Goal: Task Accomplishment & Management: Manage account settings

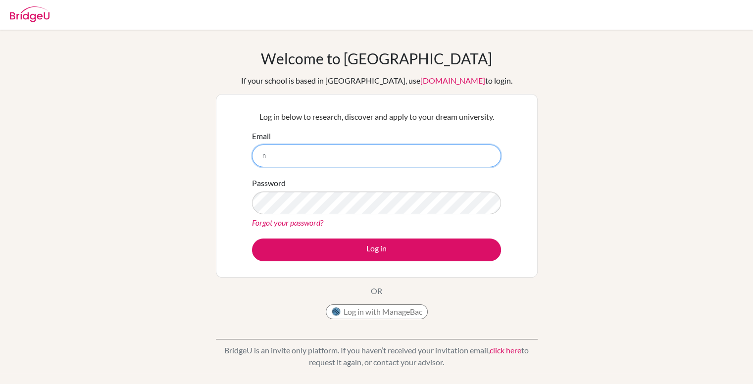
type input "[PERSON_NAME][EMAIL_ADDRESS][DOMAIN_NAME]"
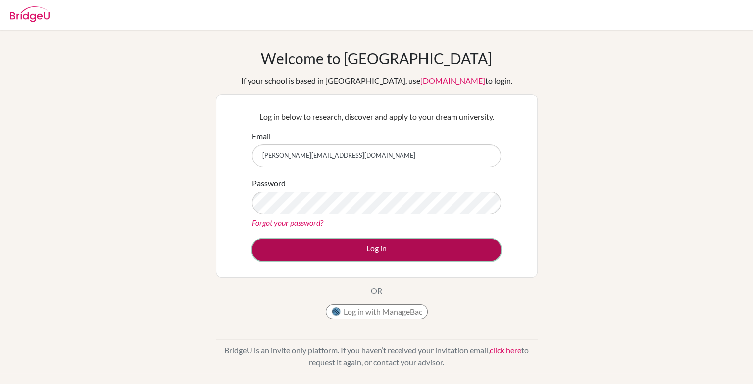
click at [356, 240] on button "Log in" at bounding box center [376, 250] width 249 height 23
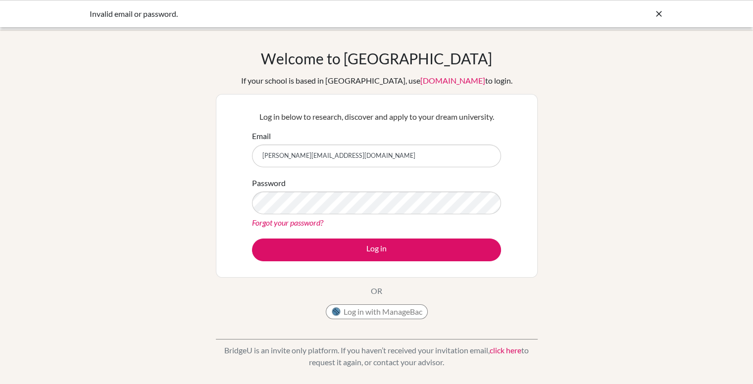
click at [287, 222] on link "Forgot your password?" at bounding box center [287, 222] width 71 height 9
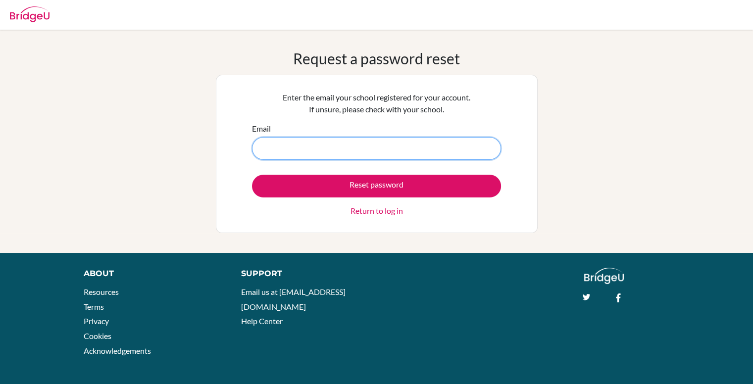
click at [374, 139] on input "Email" at bounding box center [376, 148] width 249 height 23
type input "[PERSON_NAME][EMAIL_ADDRESS][DOMAIN_NAME]"
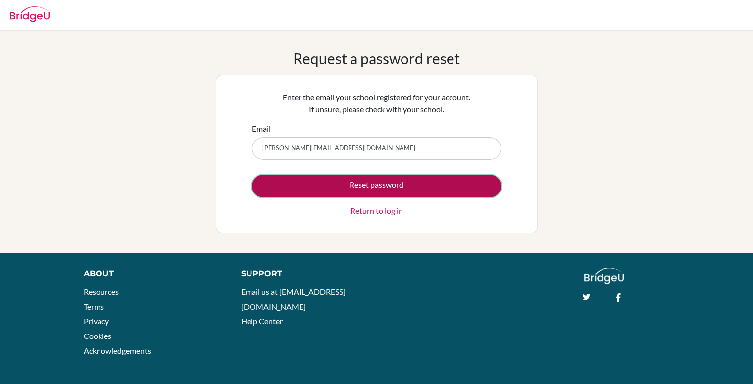
click at [381, 183] on button "Reset password" at bounding box center [376, 186] width 249 height 23
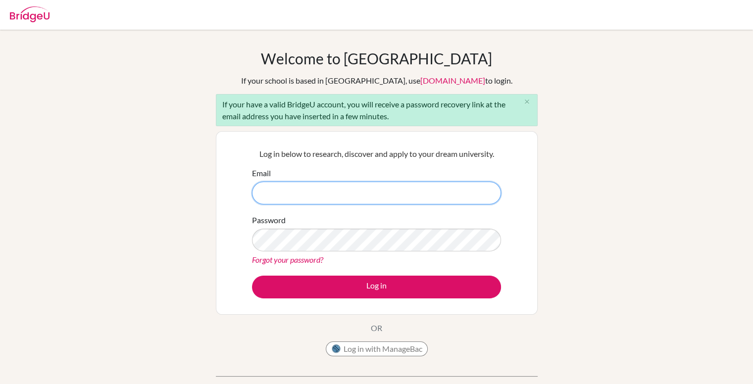
scroll to position [180, 0]
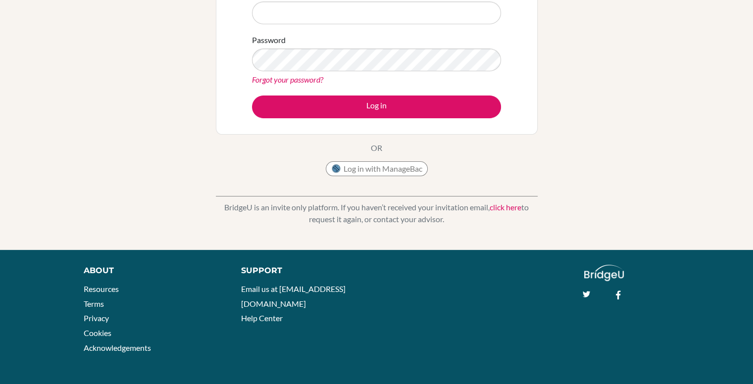
click at [384, 204] on p "BridgeU is an invite only platform. If you haven’t received your invitation ema…" at bounding box center [377, 213] width 322 height 24
click at [396, 216] on p "BridgeU is an invite only platform. If you haven’t received your invitation ema…" at bounding box center [377, 213] width 322 height 24
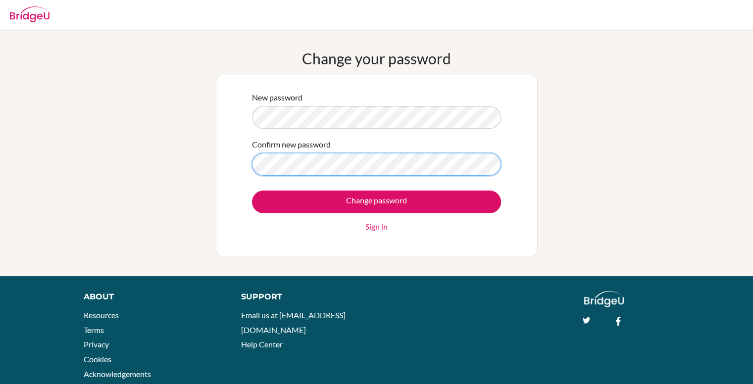
click at [252, 191] on input "Change password" at bounding box center [376, 202] width 249 height 23
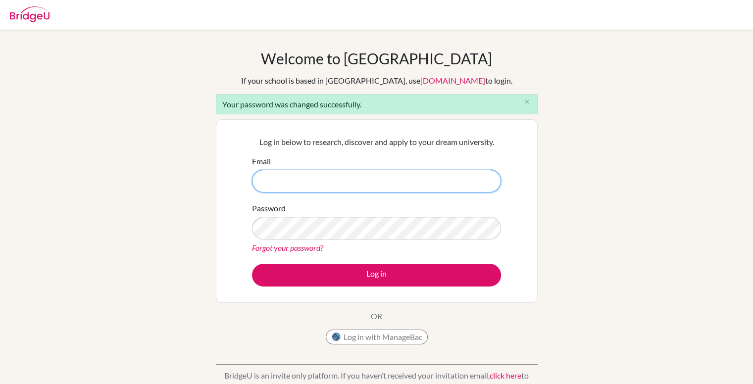
click at [324, 185] on input "Email" at bounding box center [376, 181] width 249 height 23
type input "[PERSON_NAME][EMAIL_ADDRESS][DOMAIN_NAME]"
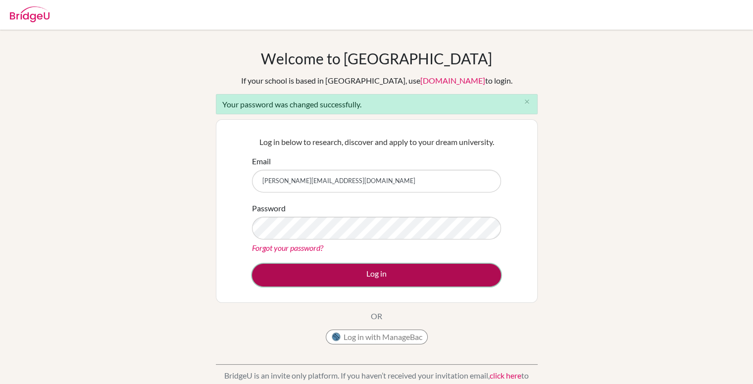
click at [376, 280] on button "Log in" at bounding box center [376, 275] width 249 height 23
